Goal: Check status: Check status

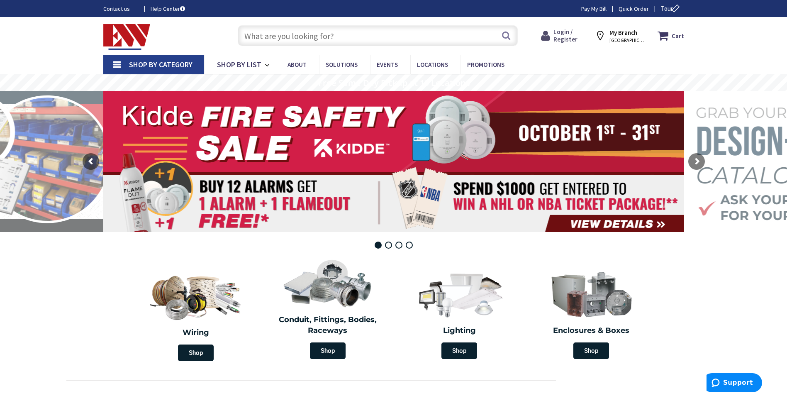
click at [565, 36] on span "Login / Register" at bounding box center [565, 35] width 24 height 15
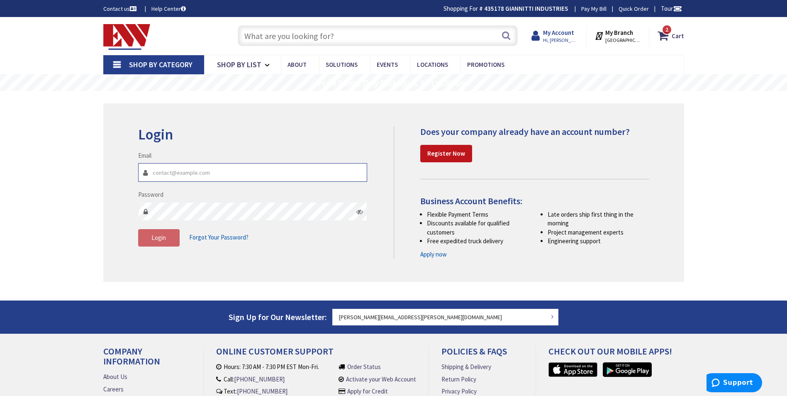
type input "robert.parker@giannittielectric.com"
click at [566, 36] on strong "My Account" at bounding box center [558, 33] width 31 height 8
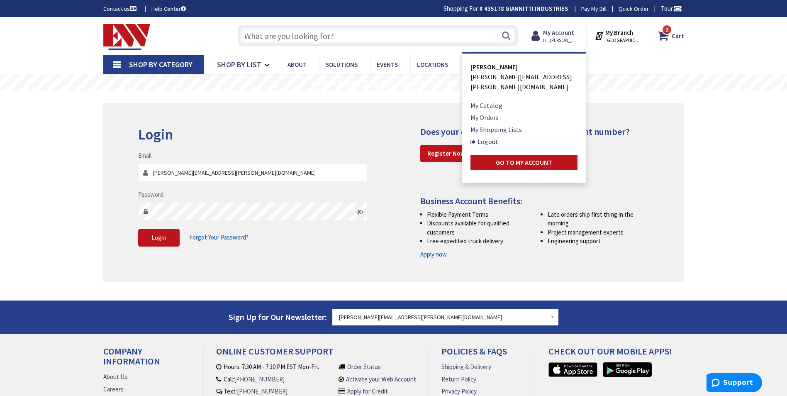
click at [499, 112] on link "My Orders" at bounding box center [484, 117] width 28 height 10
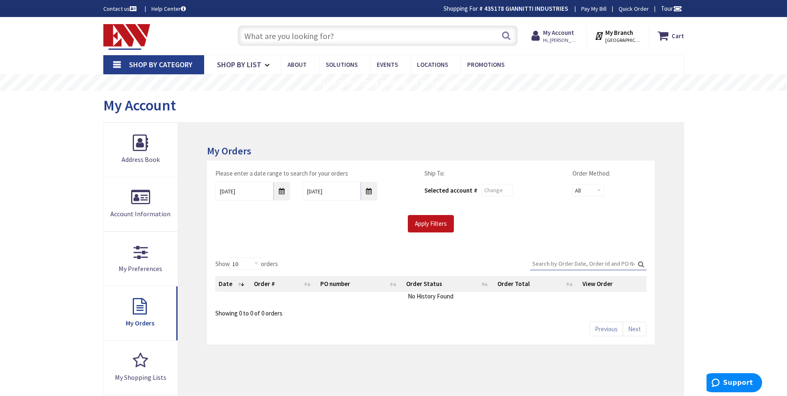
click at [557, 263] on input "Search:" at bounding box center [588, 263] width 116 height 12
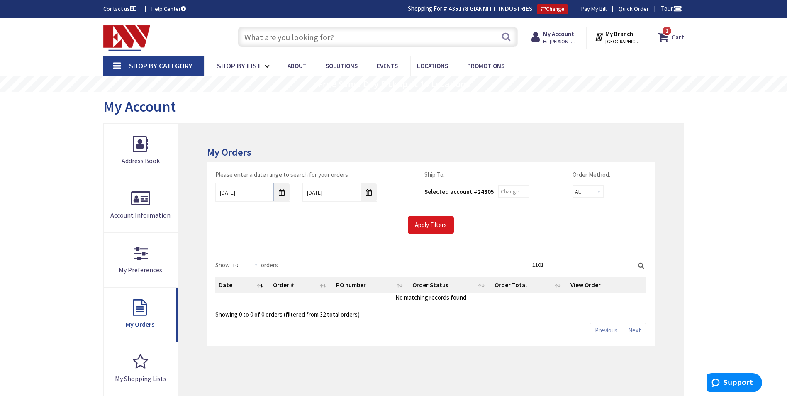
type input "1101"
click at [431, 229] on input "Apply Filters" at bounding box center [431, 224] width 46 height 17
click at [231, 189] on input "10/1/2025" at bounding box center [252, 192] width 75 height 19
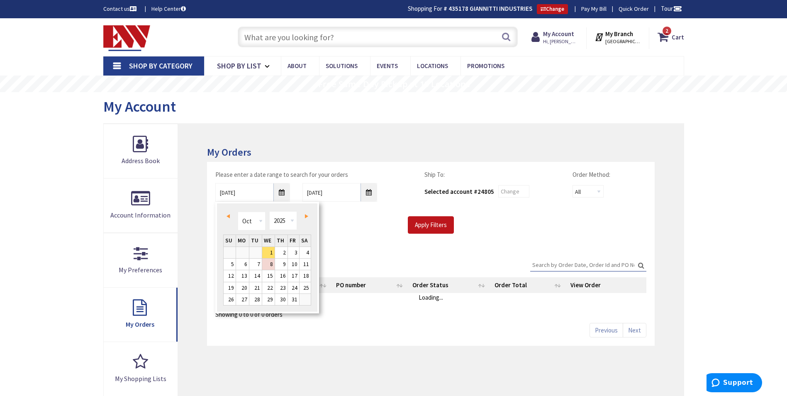
click at [228, 217] on span "Prev" at bounding box center [228, 216] width 3 height 4
click at [254, 299] on link "26" at bounding box center [255, 299] width 12 height 11
type input "08/26/2025"
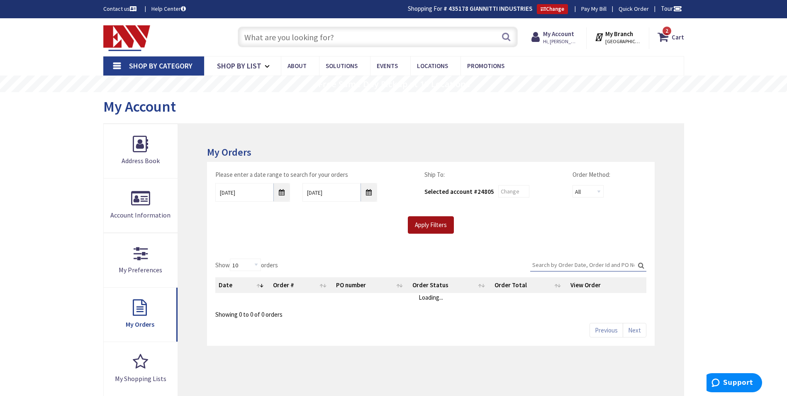
click at [421, 221] on input "Apply Filters" at bounding box center [431, 224] width 46 height 17
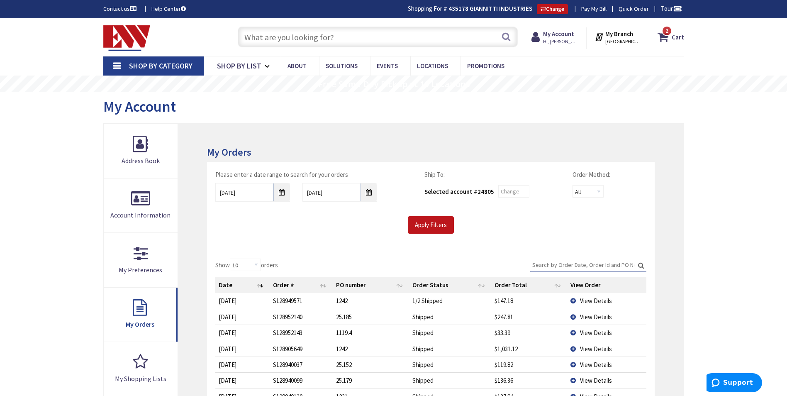
click at [555, 263] on input "Search:" at bounding box center [588, 264] width 116 height 12
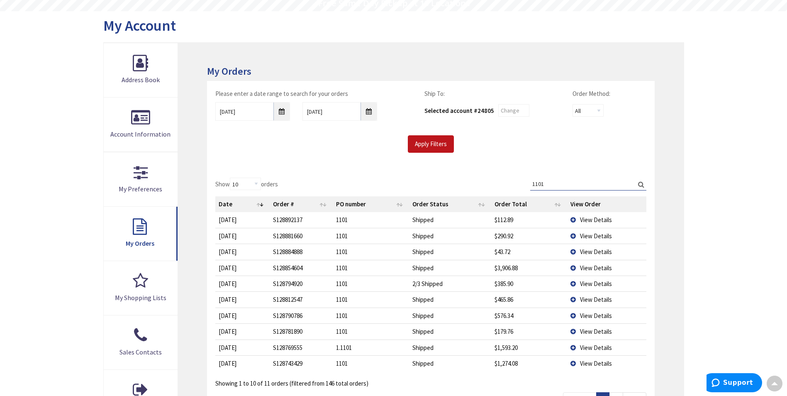
scroll to position [41, 0]
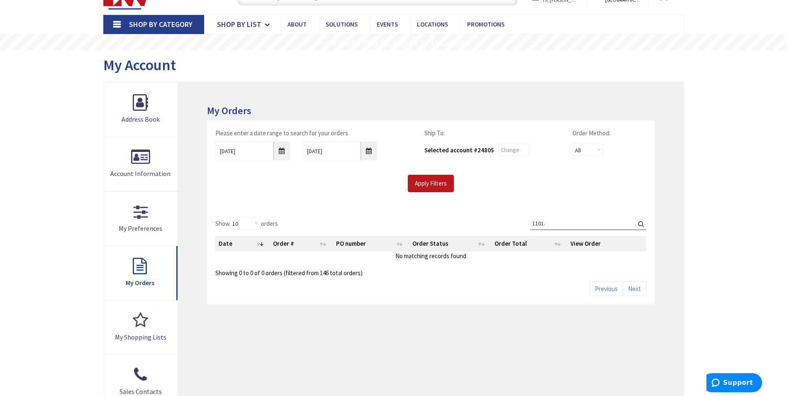
type input "1101"
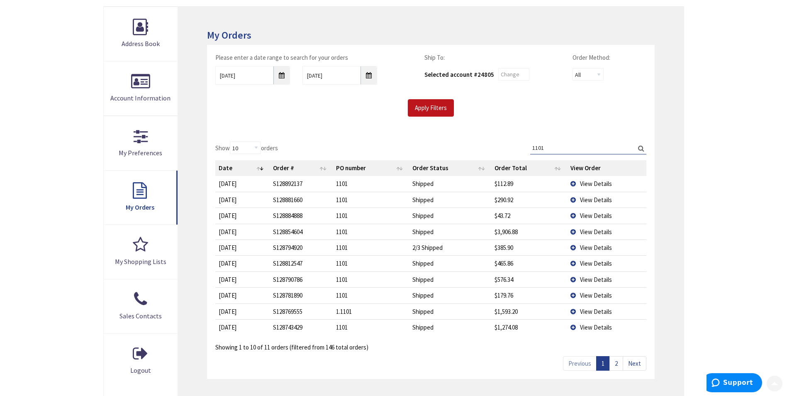
scroll to position [124, 0]
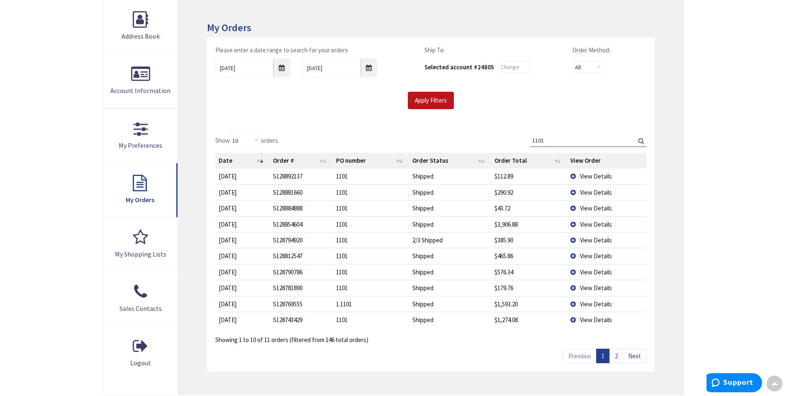
click at [589, 190] on span "View Details" at bounding box center [596, 192] width 32 height 8
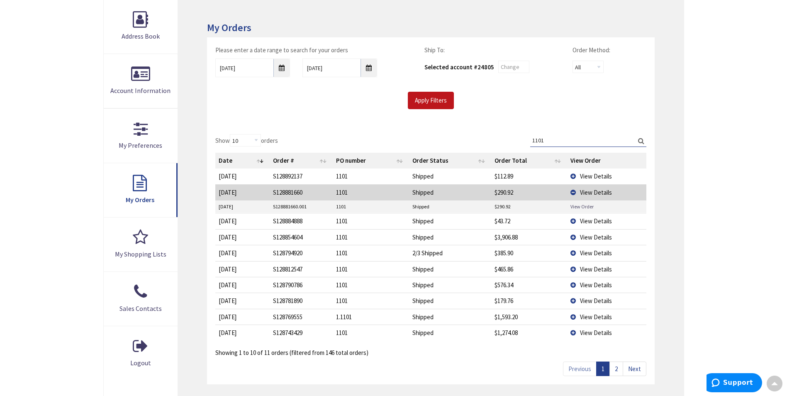
click at [587, 206] on link "View Order" at bounding box center [581, 206] width 23 height 7
click at [595, 175] on span "View Details" at bounding box center [596, 176] width 32 height 8
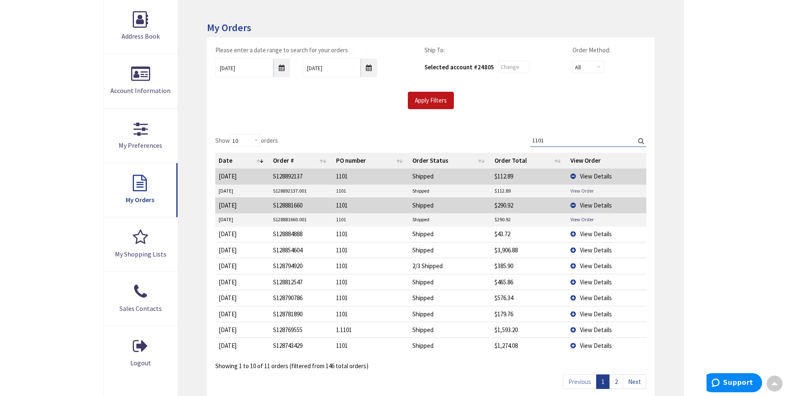
click at [584, 189] on link "View Order" at bounding box center [581, 190] width 23 height 7
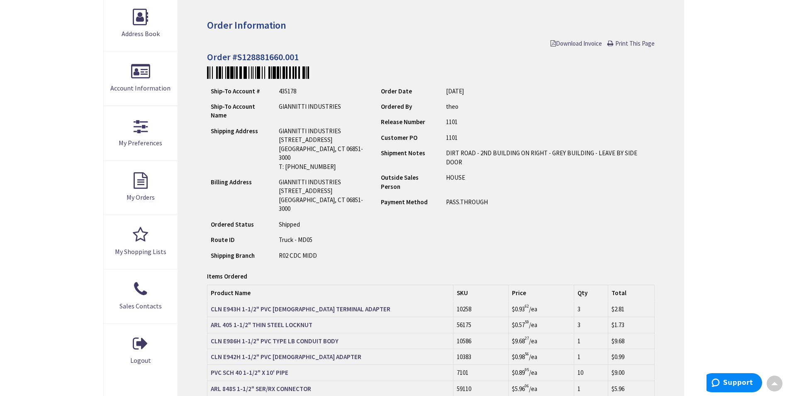
scroll to position [126, 0]
click at [575, 46] on span "Download Invoice" at bounding box center [575, 45] width 51 height 8
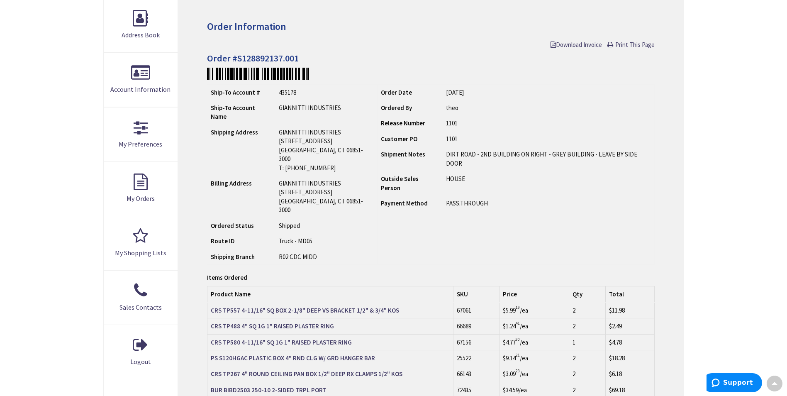
scroll to position [84, 0]
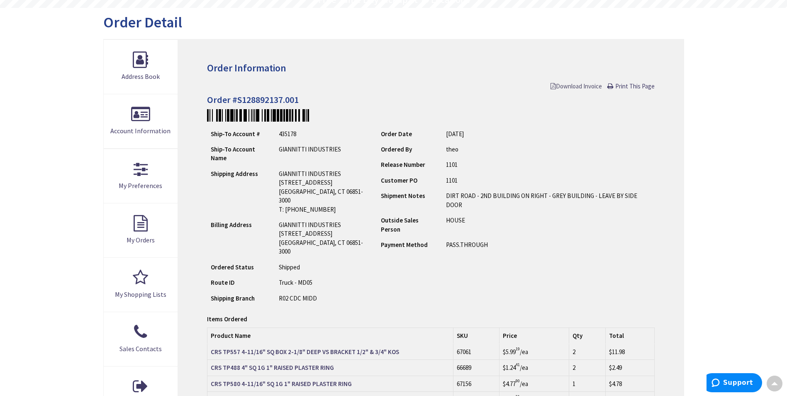
click at [568, 88] on span "Download Invoice" at bounding box center [575, 86] width 51 height 8
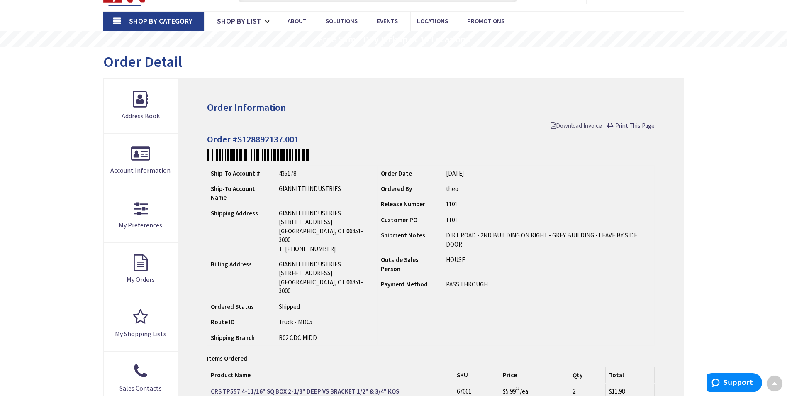
scroll to position [43, 0]
